Goal: Navigation & Orientation: Find specific page/section

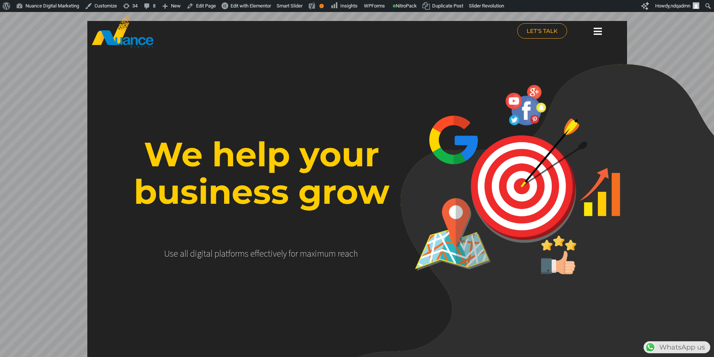
scroll to position [0, 197]
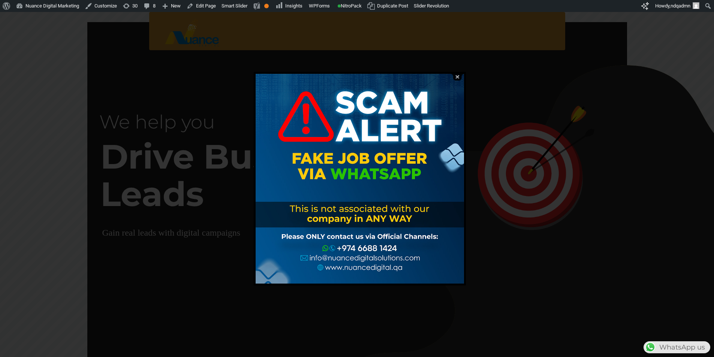
click at [457, 77] on img at bounding box center [457, 76] width 14 height 7
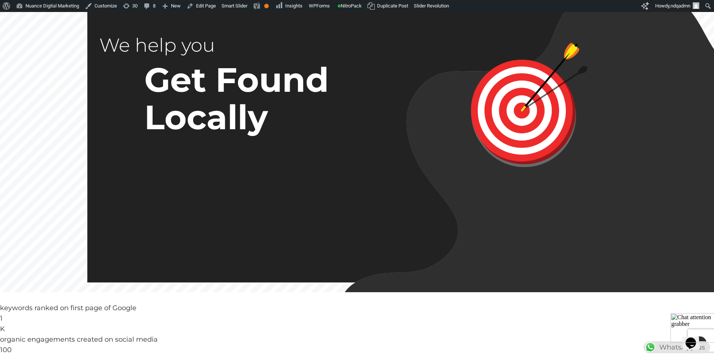
scroll to position [75, 0]
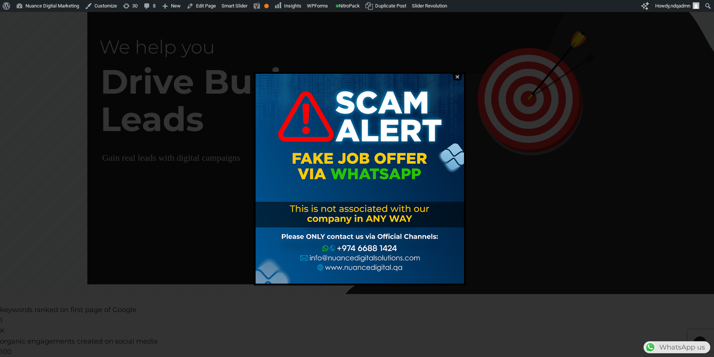
click at [456, 78] on img at bounding box center [457, 76] width 14 height 7
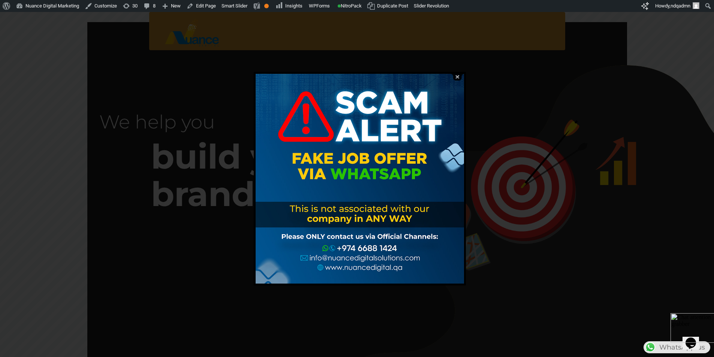
click at [458, 76] on img at bounding box center [457, 76] width 14 height 7
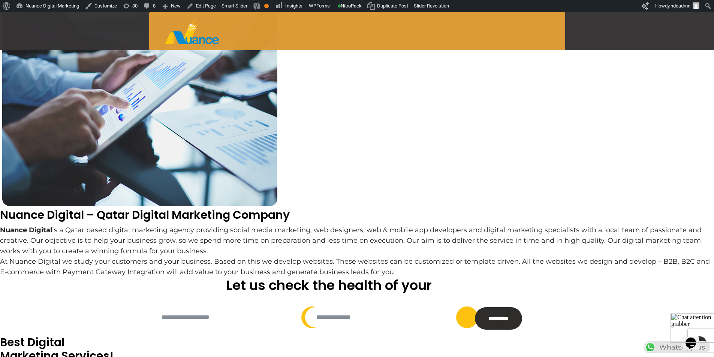
scroll to position [712, 0]
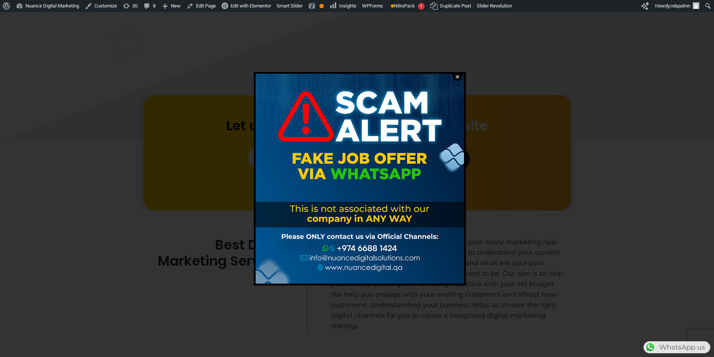
scroll to position [712, 0]
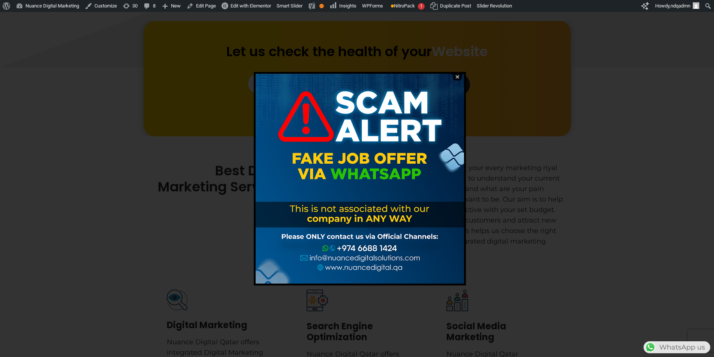
click at [457, 76] on img at bounding box center [457, 76] width 14 height 7
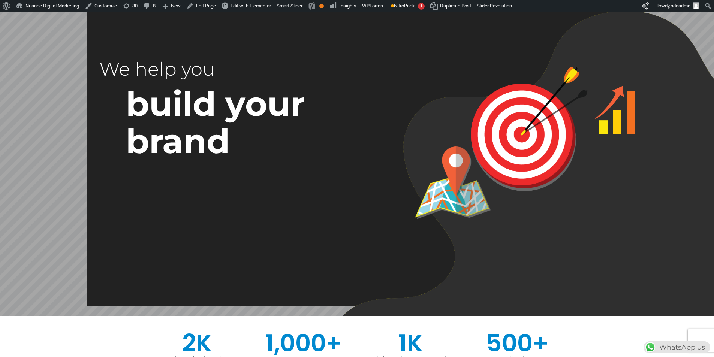
scroll to position [0, 0]
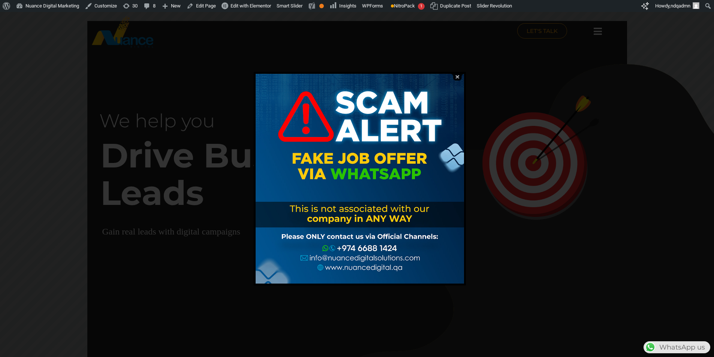
click at [459, 78] on img at bounding box center [457, 76] width 14 height 7
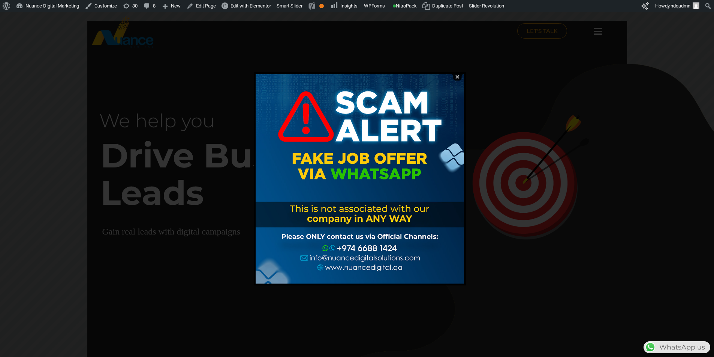
click at [454, 77] on img at bounding box center [457, 76] width 14 height 7
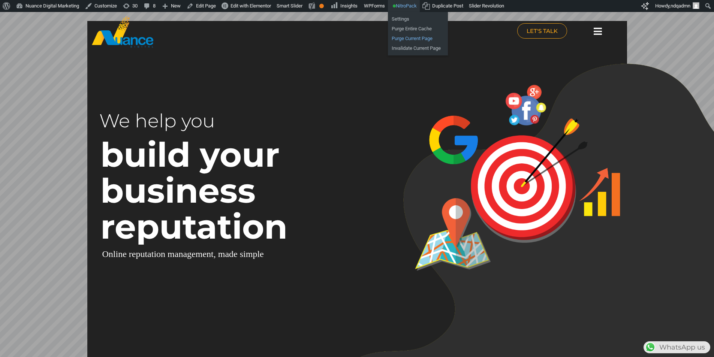
click at [404, 38] on link "Purge Current Page" at bounding box center [418, 39] width 60 height 10
